Goal: Find specific page/section: Find specific page/section

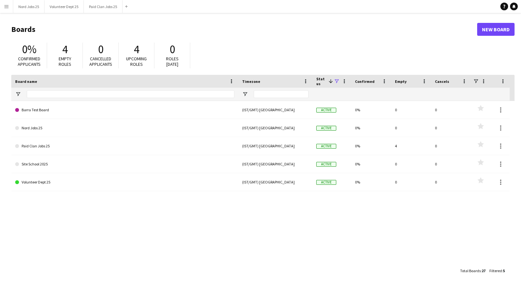
click at [7, 9] on button "Menu" at bounding box center [6, 6] width 13 height 13
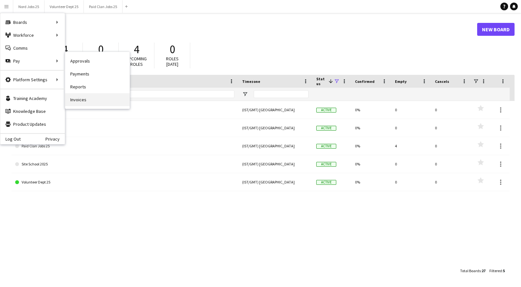
click at [83, 100] on link "Invoices" at bounding box center [97, 99] width 64 height 13
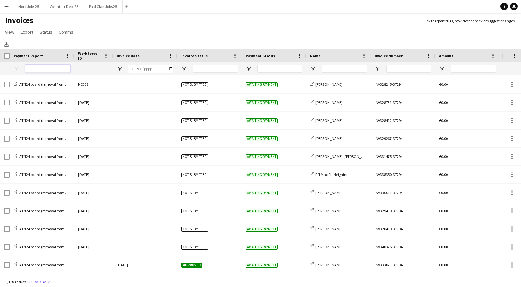
click at [35, 71] on input "Payment Report Filter Input" at bounding box center [47, 69] width 45 height 8
click at [17, 66] on span "Open Filter Menu" at bounding box center [17, 69] width 6 height 6
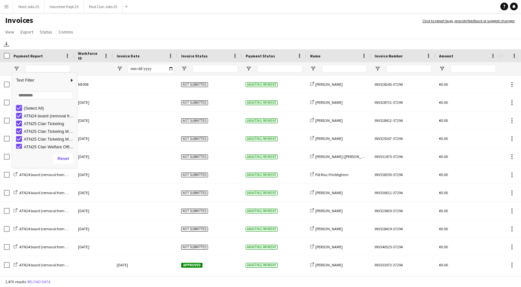
type input "***"
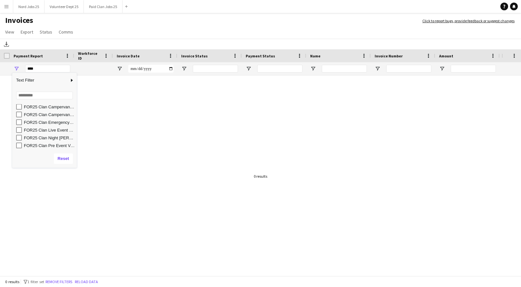
scroll to position [267, 0]
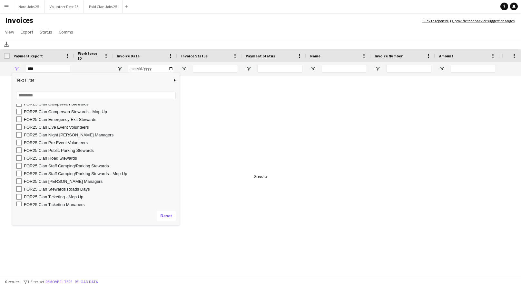
drag, startPoint x: 81, startPoint y: 166, endPoint x: 179, endPoint y: 225, distance: 114.0
click at [179, 225] on div "Drag here to set row groups Drag here to set column labels Payment Report Workf…" at bounding box center [260, 162] width 521 height 227
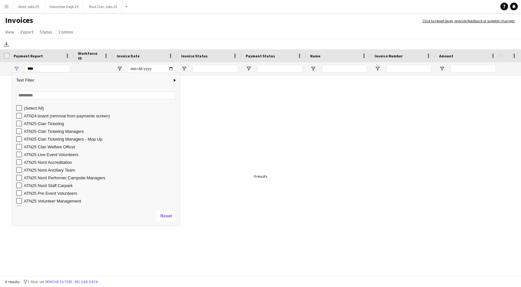
scroll to position [0, 0]
click at [218, 169] on div at bounding box center [250, 175] width 501 height 201
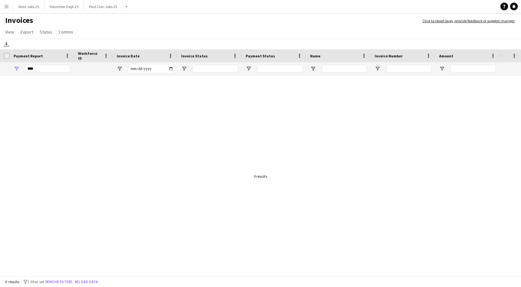
click at [198, 33] on app-page-menu "View Customise view Customise filters Reset Filters Reset View Reset All Export…" at bounding box center [260, 32] width 521 height 12
click at [50, 202] on div at bounding box center [250, 175] width 501 height 201
click at [63, 199] on div at bounding box center [250, 175] width 501 height 201
